Goal: Book appointment/travel/reservation

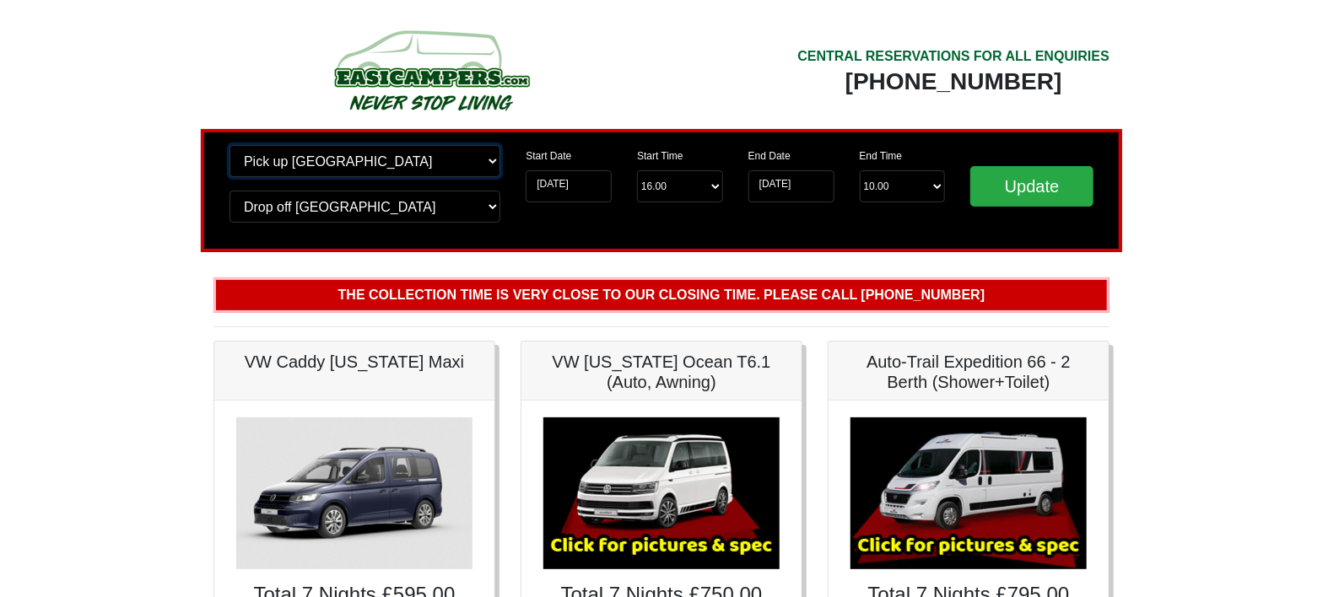
click at [483, 162] on select "Change pick up location? Pick up [GEOGRAPHIC_DATA] [GEOGRAPHIC_DATA] [GEOGRAPHI…" at bounding box center [364, 161] width 271 height 32
click at [229, 145] on select "Change pick up location? Pick up [GEOGRAPHIC_DATA] [GEOGRAPHIC_DATA] [GEOGRAPHI…" at bounding box center [364, 161] width 271 height 32
click at [488, 167] on select "Change pick up location? Pick up [GEOGRAPHIC_DATA] [GEOGRAPHIC_DATA] [GEOGRAPHI…" at bounding box center [364, 161] width 271 height 32
select select "WOL"
click at [229, 145] on select "Change pick up location? Pick up [GEOGRAPHIC_DATA] [GEOGRAPHIC_DATA] [GEOGRAPHI…" at bounding box center [364, 161] width 271 height 32
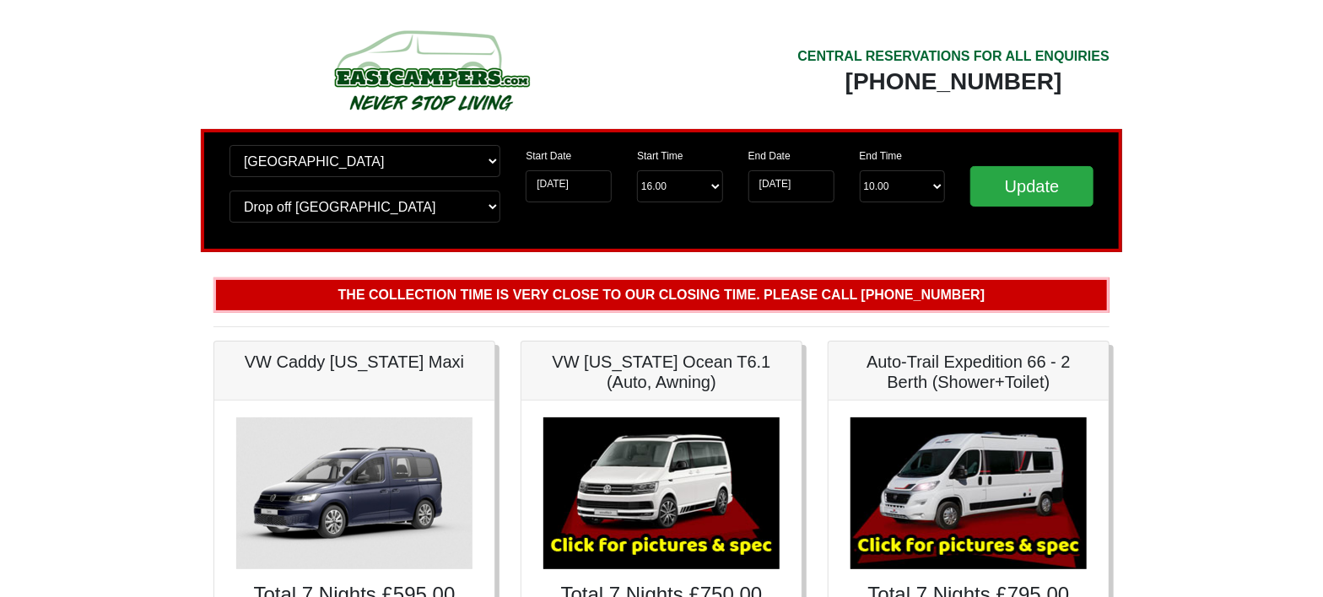
click at [493, 491] on div "Total 7 Nights £595.00 with Unlimited UK Mileage / Unlimited UK Kilometers On R…" at bounding box center [354, 596] width 280 height 391
click at [485, 159] on select "Change pick up location? Pick up [GEOGRAPHIC_DATA] [GEOGRAPHIC_DATA] [GEOGRAPHI…" at bounding box center [364, 161] width 271 height 32
click at [808, 60] on div "CENTRAL RESERVATIONS FOR ALL ENQUIRIES" at bounding box center [953, 56] width 312 height 20
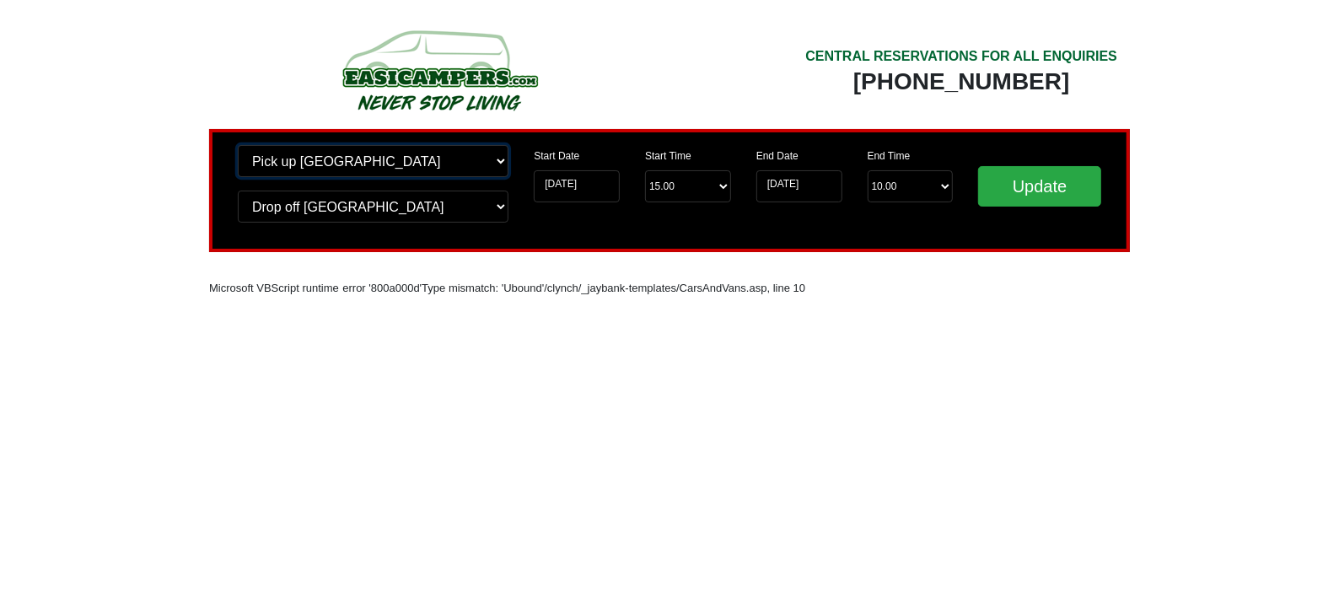
click at [488, 164] on select "Change pick up location? Pick up [GEOGRAPHIC_DATA] [GEOGRAPHIC_DATA] [GEOGRAPHI…" at bounding box center [373, 161] width 271 height 32
select select "EDI"
click at [238, 145] on select "Change pick up location? Pick up [GEOGRAPHIC_DATA] [GEOGRAPHIC_DATA] [GEOGRAPHI…" at bounding box center [373, 161] width 271 height 32
click at [493, 208] on select "Change drop off location? Drop off Edinburgh Birmingham Airport Blackburn Lanca…" at bounding box center [373, 207] width 271 height 32
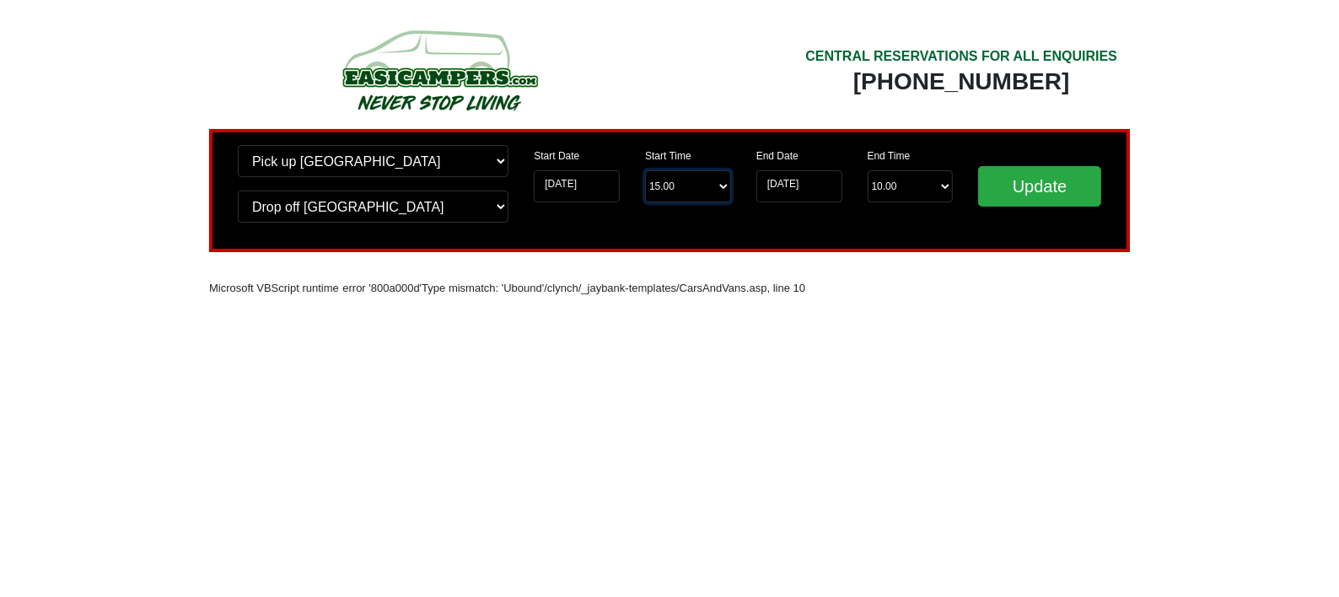
click at [714, 187] on select "Start Time 15.00 -------- 11.00 am (Saturday & Sunday Only) 12.00 pm (Saturday)…" at bounding box center [688, 186] width 86 height 32
select select "17.00"
click at [645, 171] on select "Start Time 15.00 -------- 11.00 am (Saturday & Sunday Only) 12.00 pm (Saturday)…" at bounding box center [688, 186] width 86 height 32
click at [1040, 181] on input "Update" at bounding box center [1039, 186] width 123 height 40
